Goal: Information Seeking & Learning: Learn about a topic

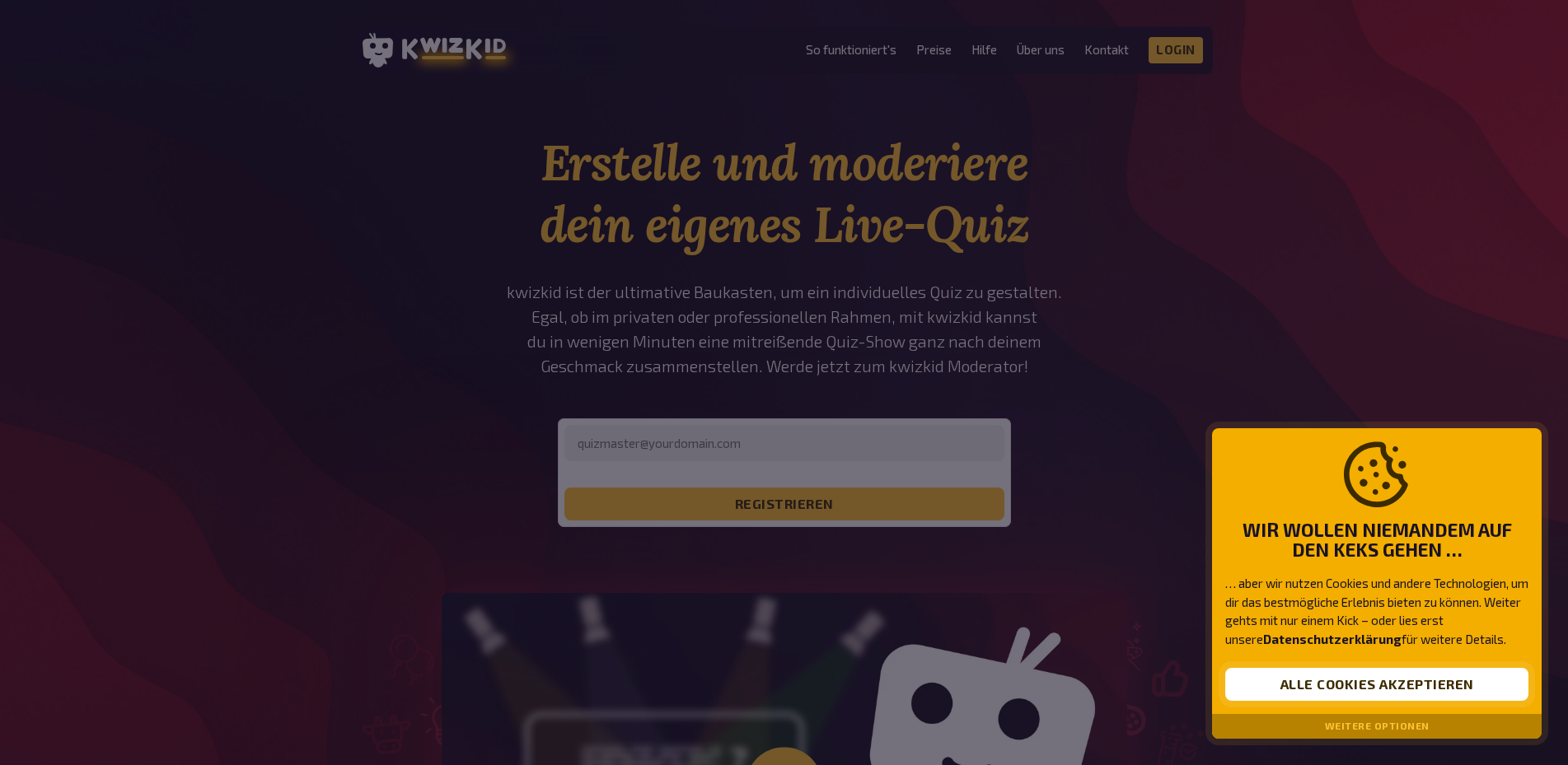
click at [1297, 685] on button "Alle Cookies akzeptieren" at bounding box center [1377, 685] width 304 height 33
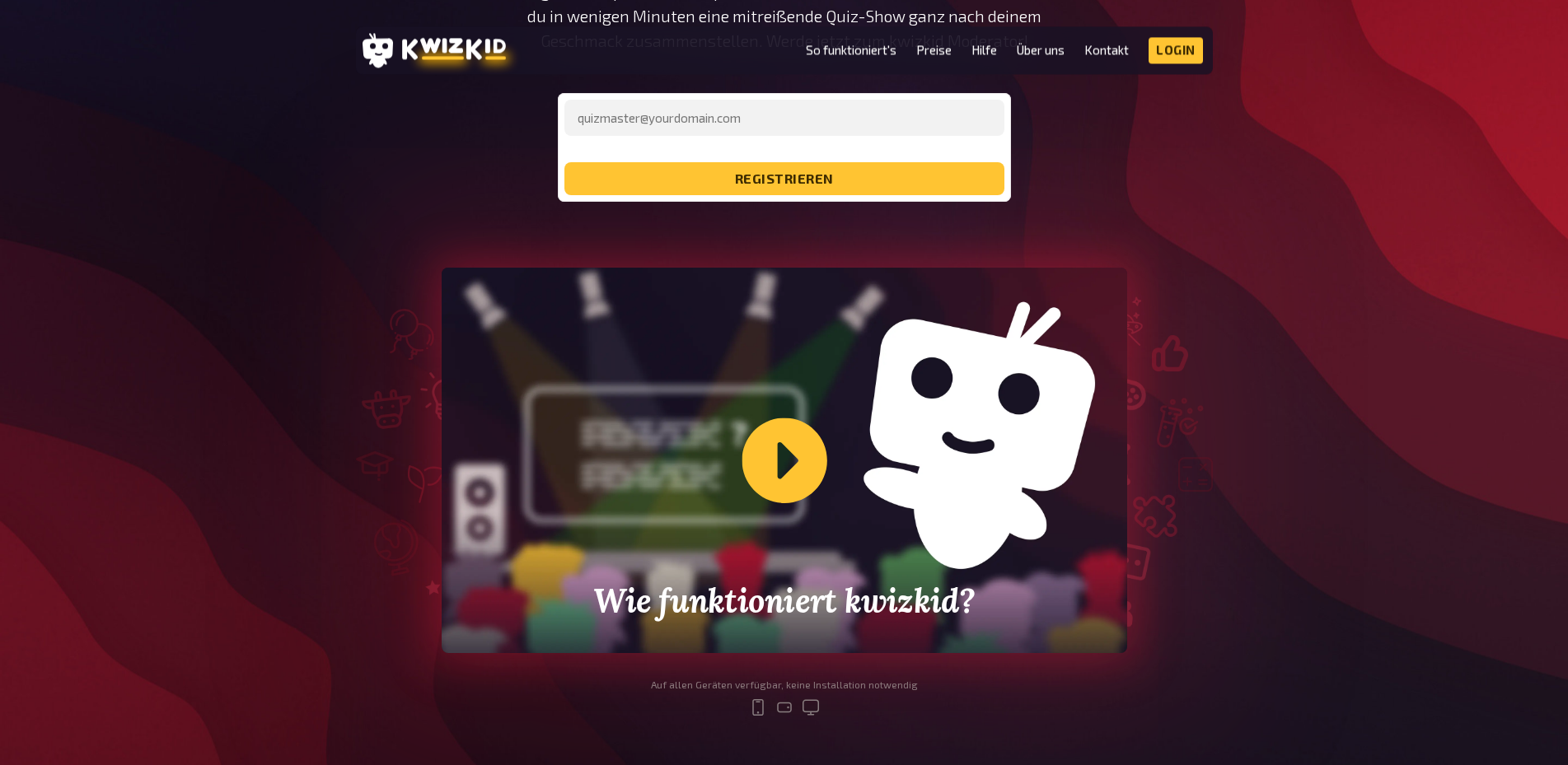
scroll to position [504, 0]
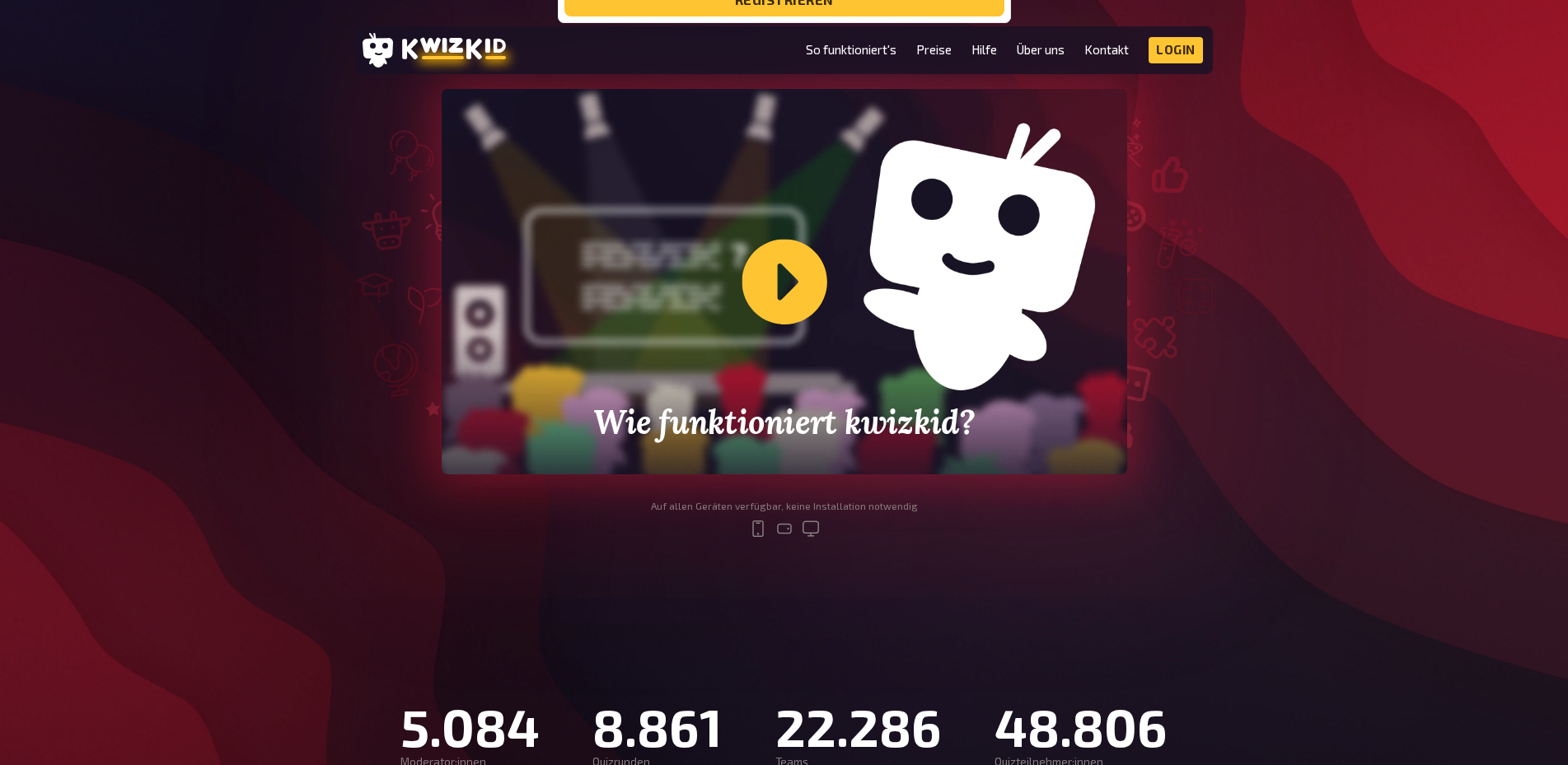
click at [803, 314] on div "Wie funktioniert kwizkid?" at bounding box center [784, 281] width 685 height 385
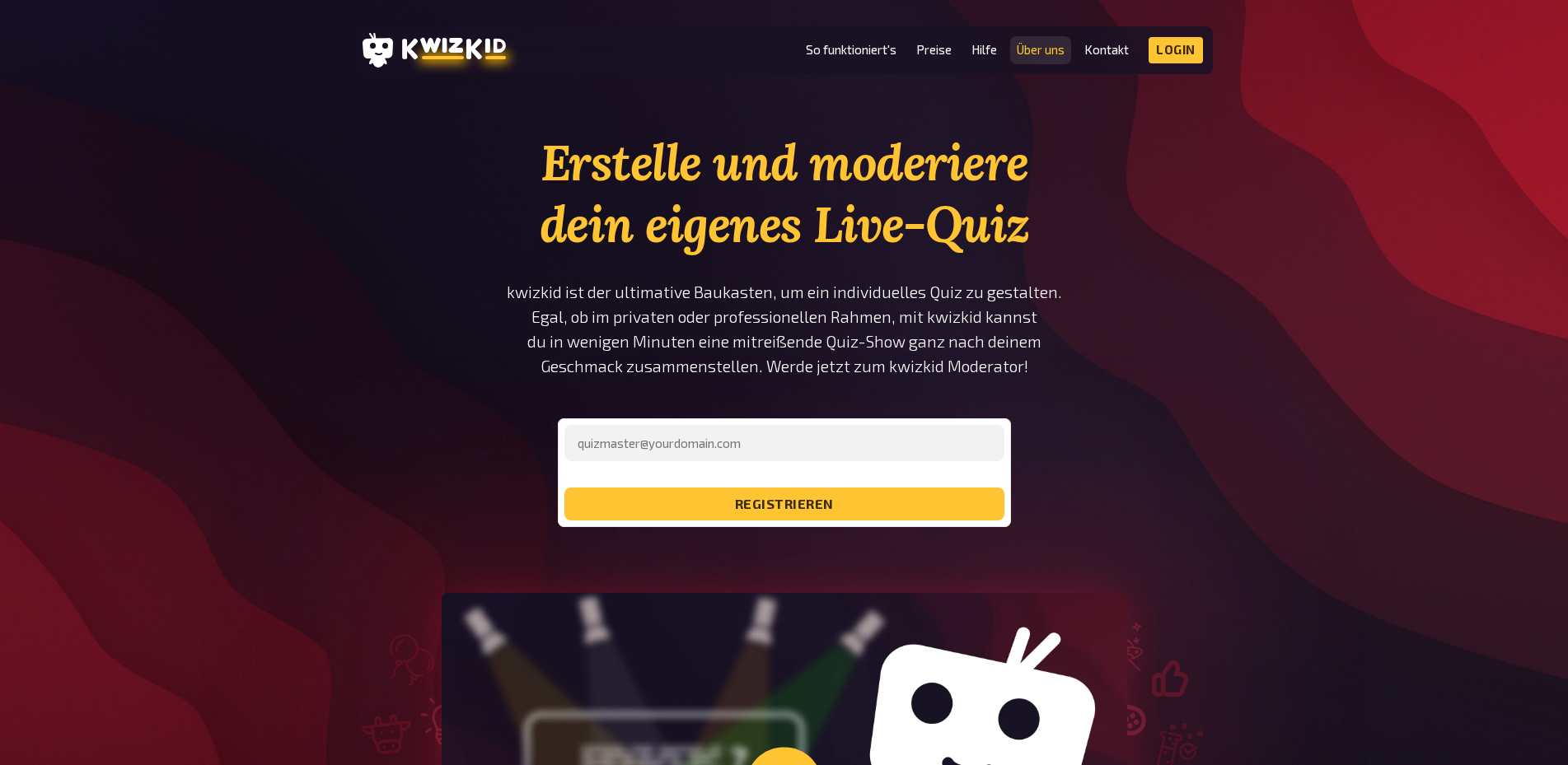
click at [1050, 52] on link "Über uns" at bounding box center [1040, 50] width 48 height 14
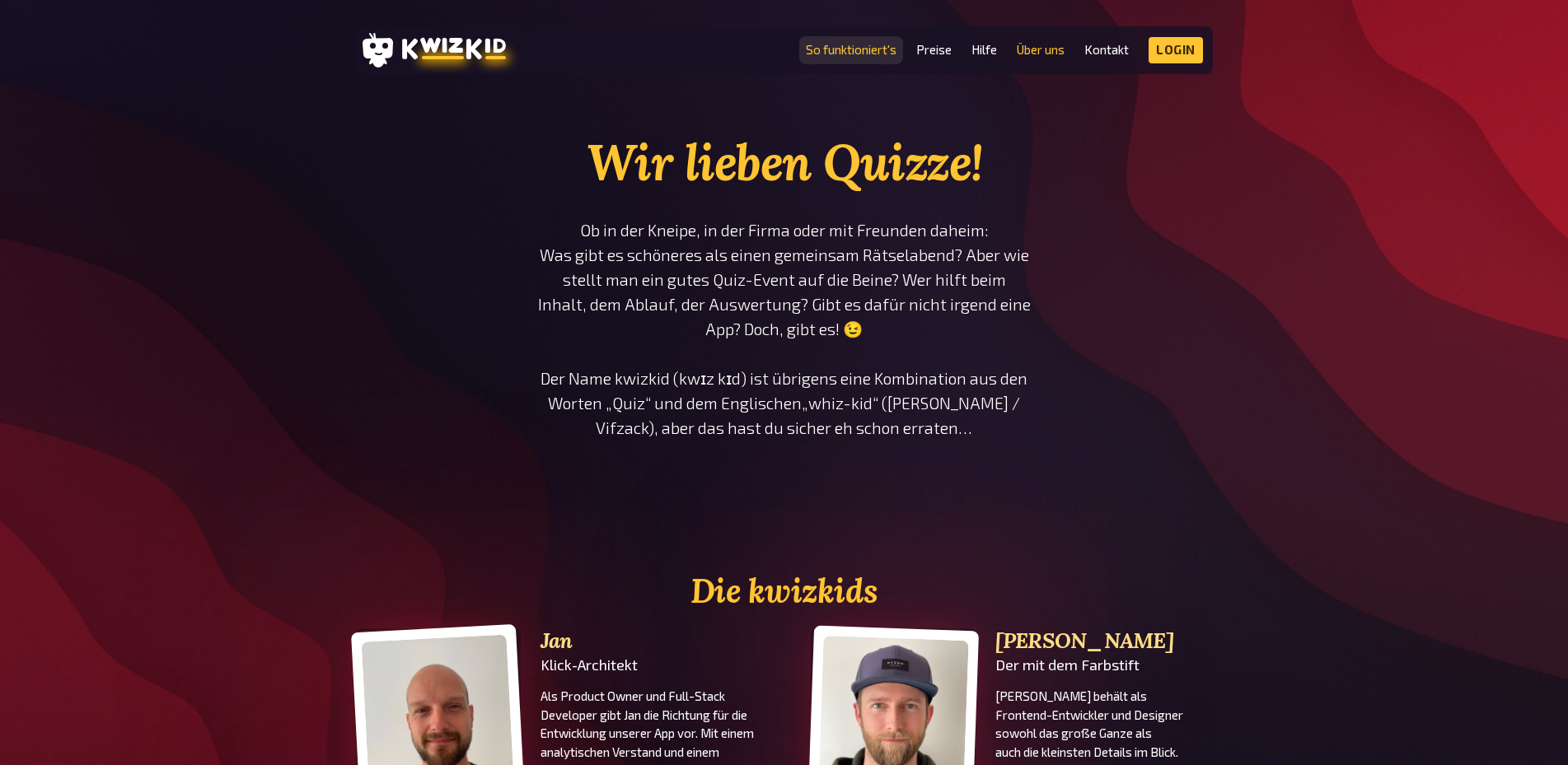
click at [845, 43] on link "So funktioniert's" at bounding box center [851, 50] width 91 height 14
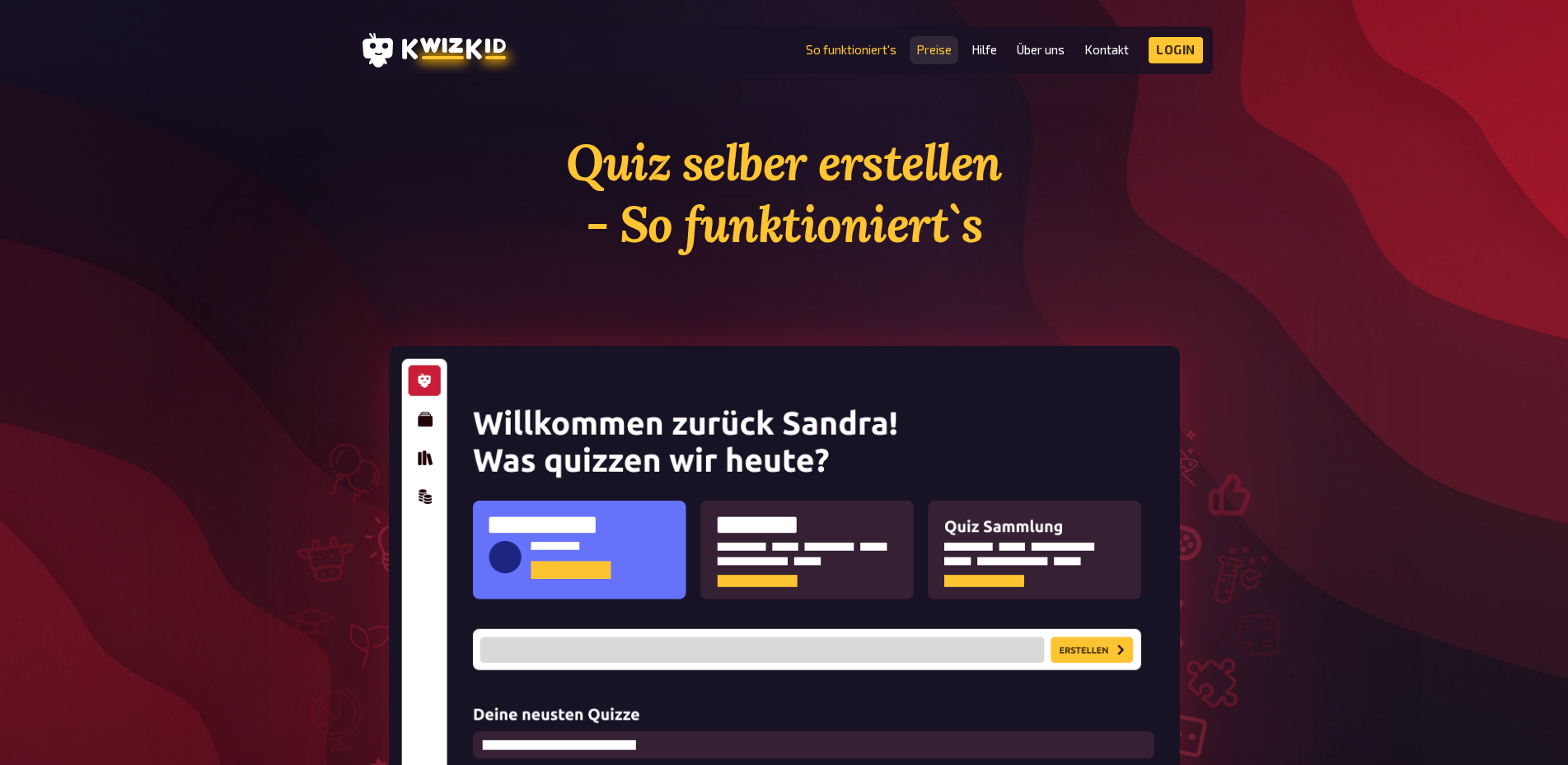
click at [934, 51] on link "Preise" at bounding box center [933, 50] width 35 height 14
